Goal: Obtain resource: Download file/media

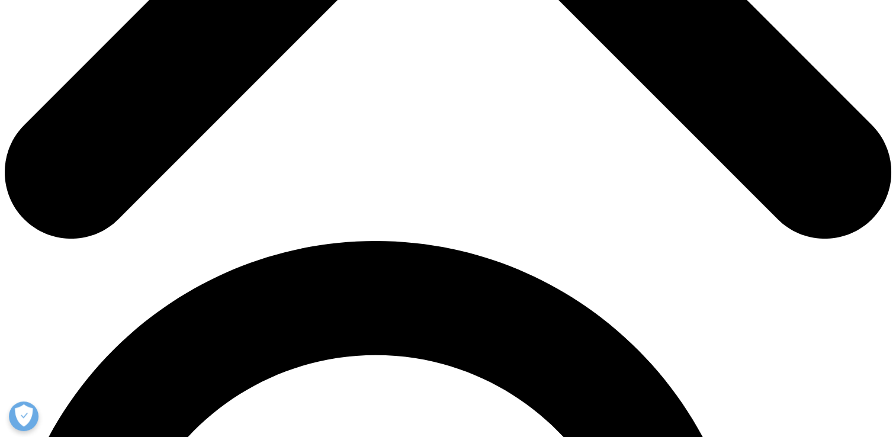
scroll to position [533, 0]
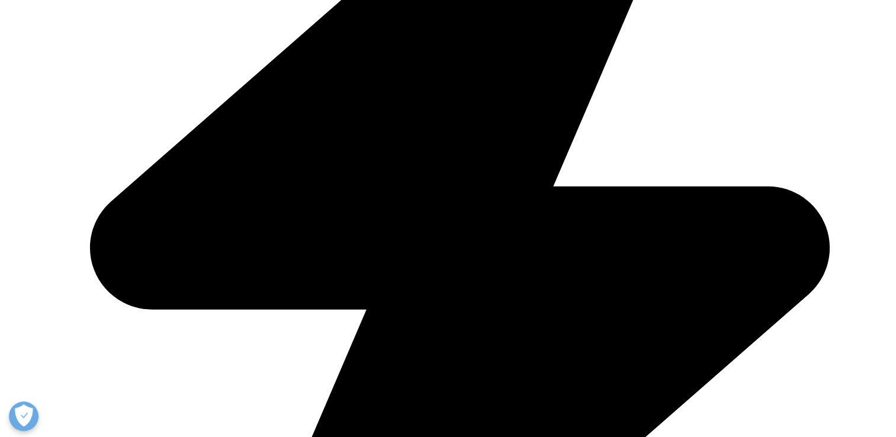
type input "Sooyeon"
type input "Jeong"
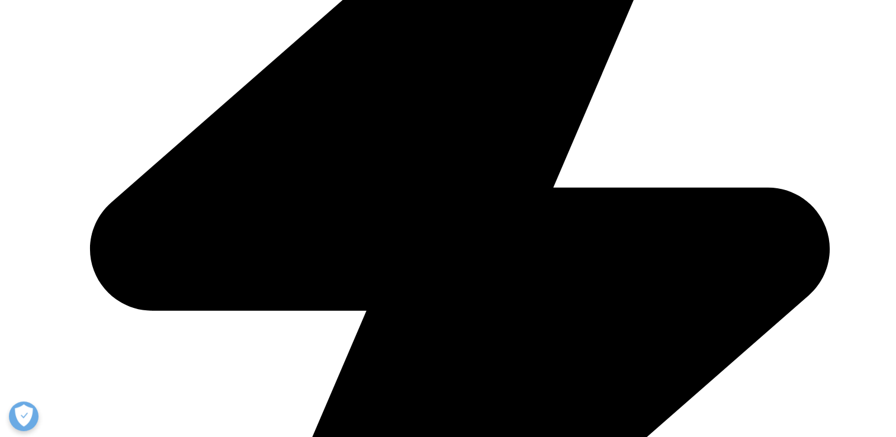
type input "[EMAIL_ADDRESS][DOMAIN_NAME]"
type input "Dt&C Bio GROUP"
type input "수연"
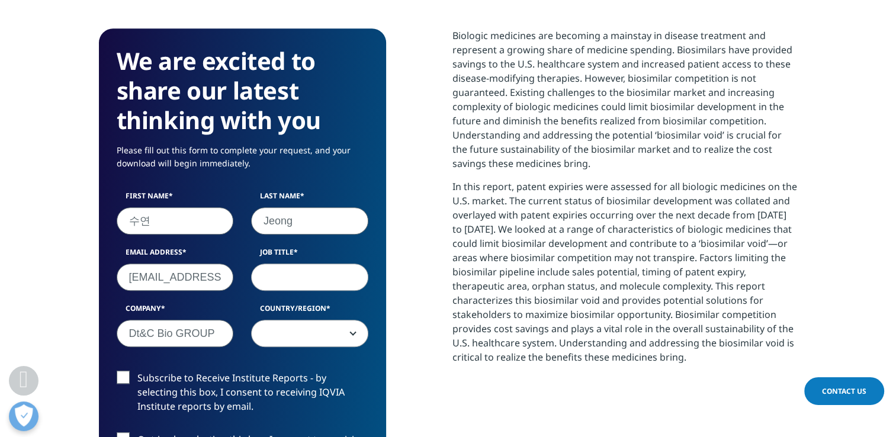
click at [335, 268] on input "Job Title" at bounding box center [309, 276] width 117 height 27
click at [291, 280] on input "Job Title" at bounding box center [309, 276] width 117 height 27
click at [208, 281] on input "[EMAIL_ADDRESS][DOMAIN_NAME]" at bounding box center [175, 276] width 117 height 27
click at [294, 275] on input "Job Title" at bounding box center [309, 276] width 117 height 27
type input "Director"
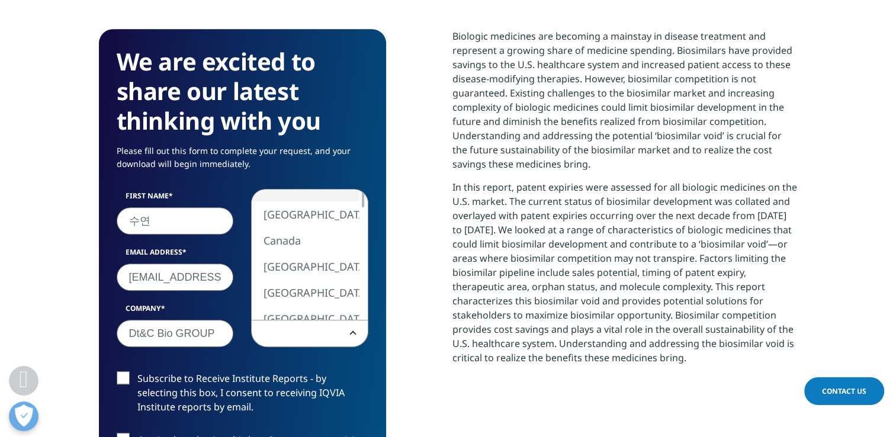
click at [351, 333] on b at bounding box center [351, 333] width 0 height 0
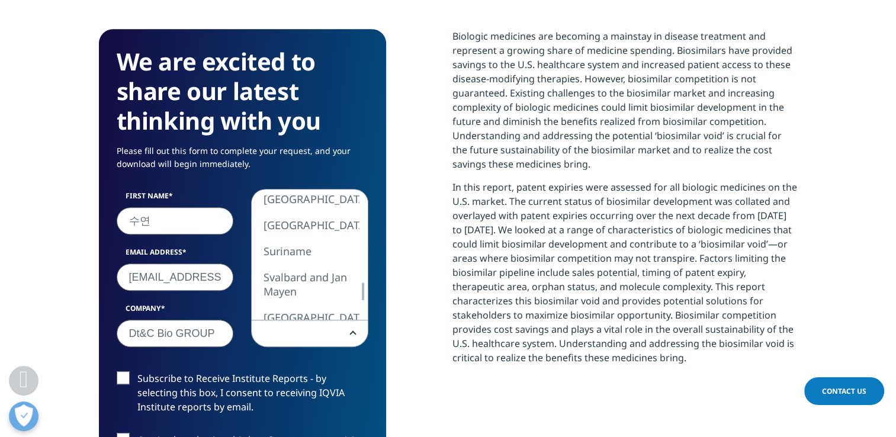
select select "[GEOGRAPHIC_DATA]"
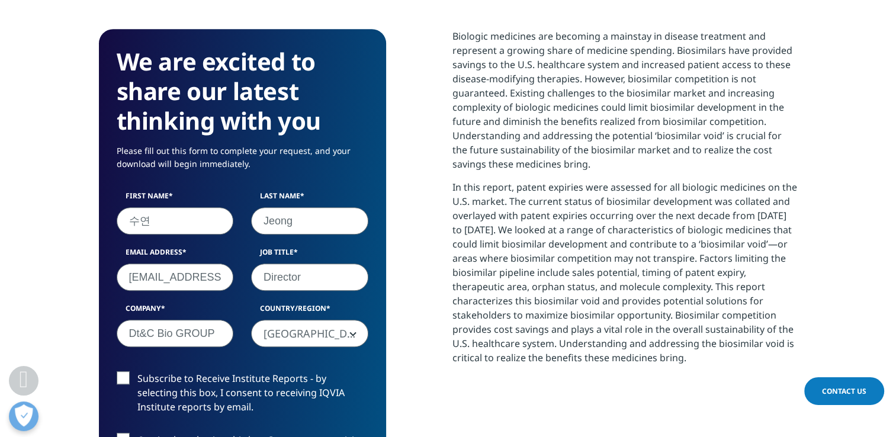
click at [399, 321] on div "We are excited to share our latest thinking with you Please fill out this form …" at bounding box center [448, 356] width 699 height 654
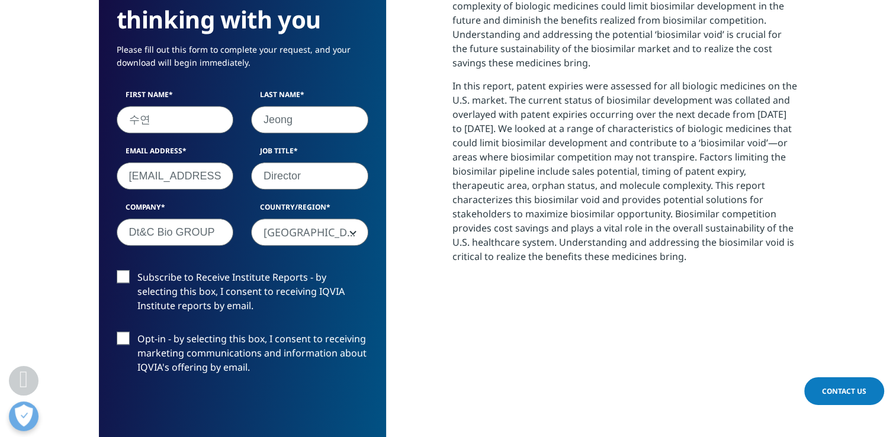
scroll to position [651, 0]
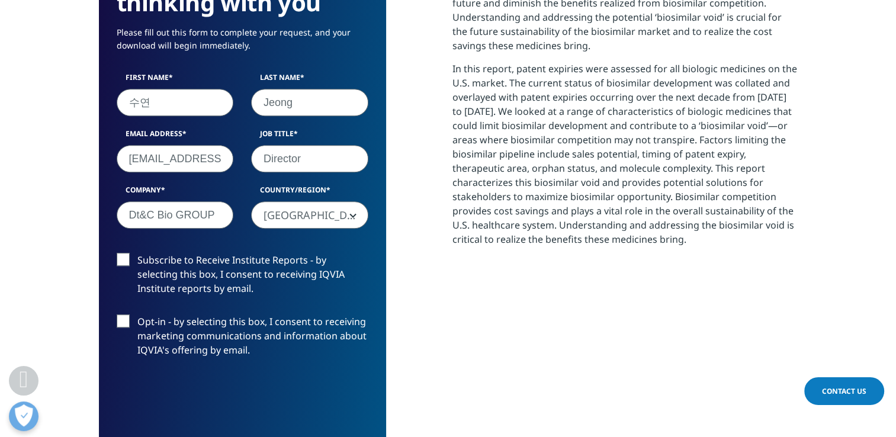
click at [118, 257] on label "Subscribe to Receive Institute Reports - by selecting this box, I consent to re…" at bounding box center [243, 277] width 252 height 49
click at [137, 253] on input "Subscribe to Receive Institute Reports - by selecting this box, I consent to re…" at bounding box center [137, 253] width 0 height 0
click at [125, 323] on label "Opt-in - by selecting this box, I consent to receiving marketing communications…" at bounding box center [243, 338] width 252 height 49
click at [137, 314] on input "Opt-in - by selecting this box, I consent to receiving marketing communications…" at bounding box center [137, 314] width 0 height 0
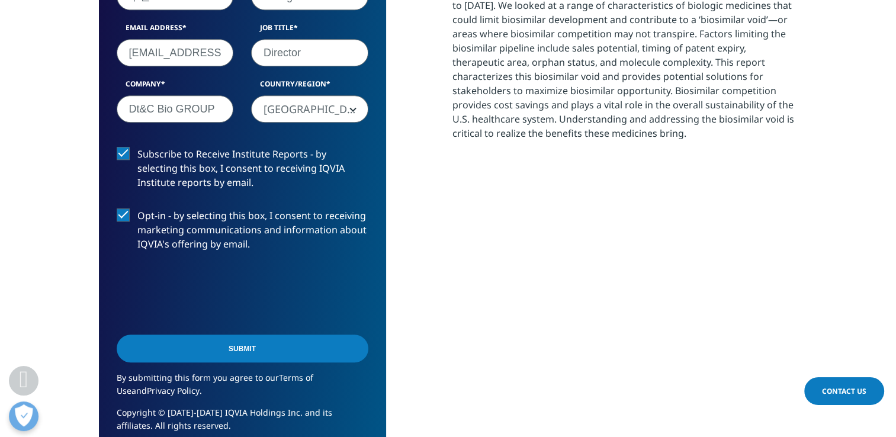
scroll to position [770, 0]
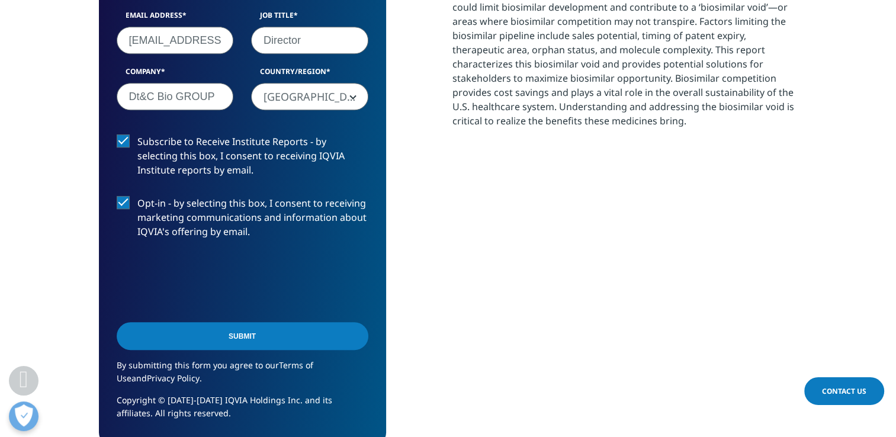
click at [249, 342] on input "Submit" at bounding box center [243, 336] width 252 height 28
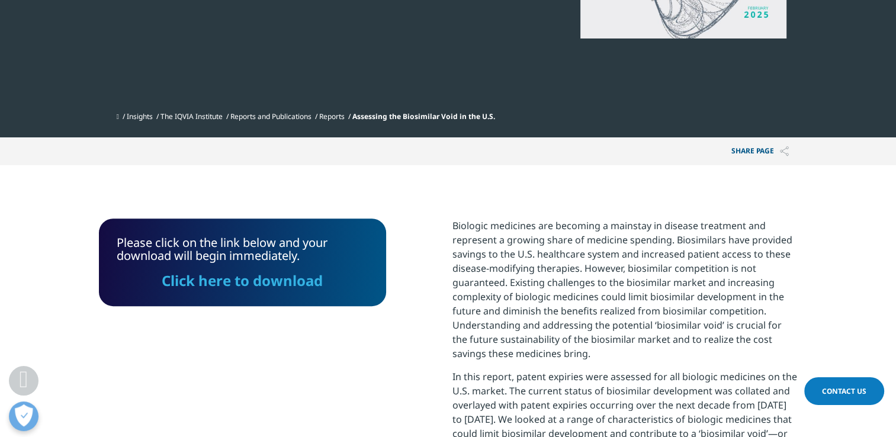
scroll to position [343, 0]
click at [274, 283] on link "Click here to download" at bounding box center [242, 281] width 161 height 20
